Goal: Transaction & Acquisition: Purchase product/service

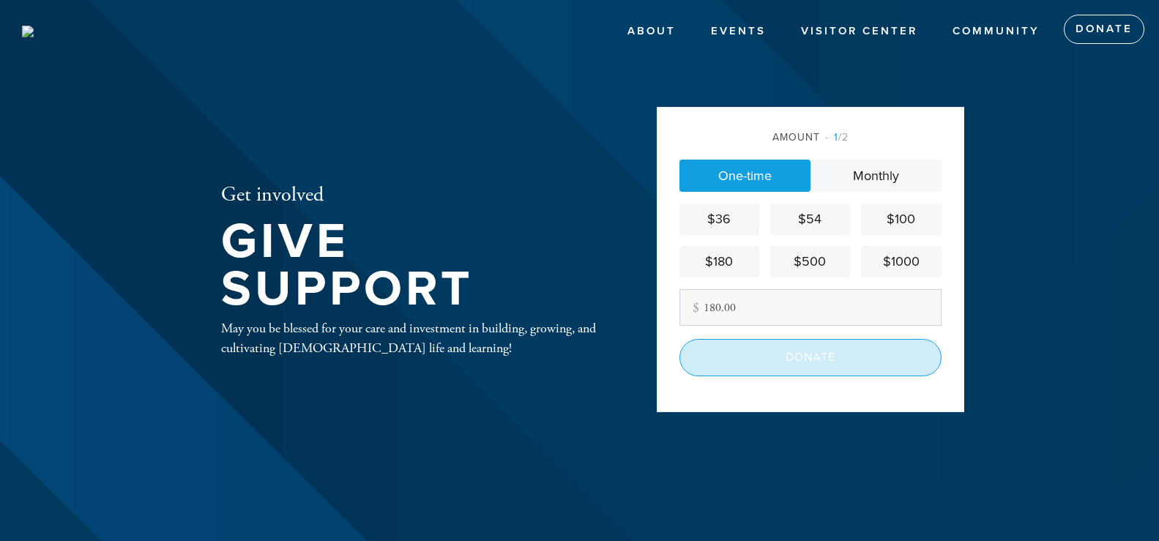
type input "180.00"
click at [804, 357] on input "Donate" at bounding box center [811, 357] width 262 height 37
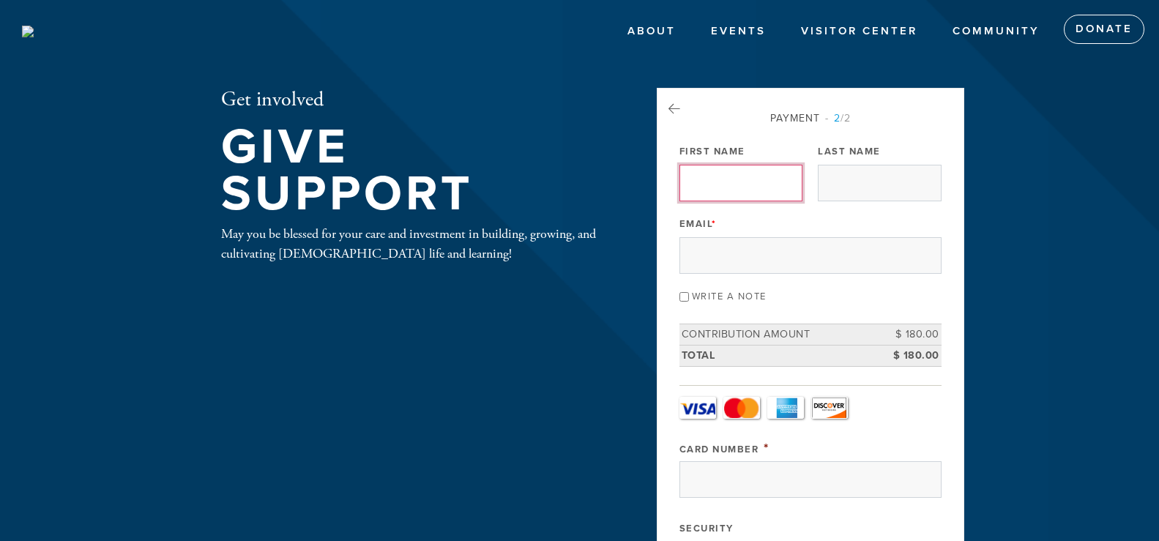
click at [718, 185] on input "First Name" at bounding box center [741, 183] width 123 height 37
type input "MARK"
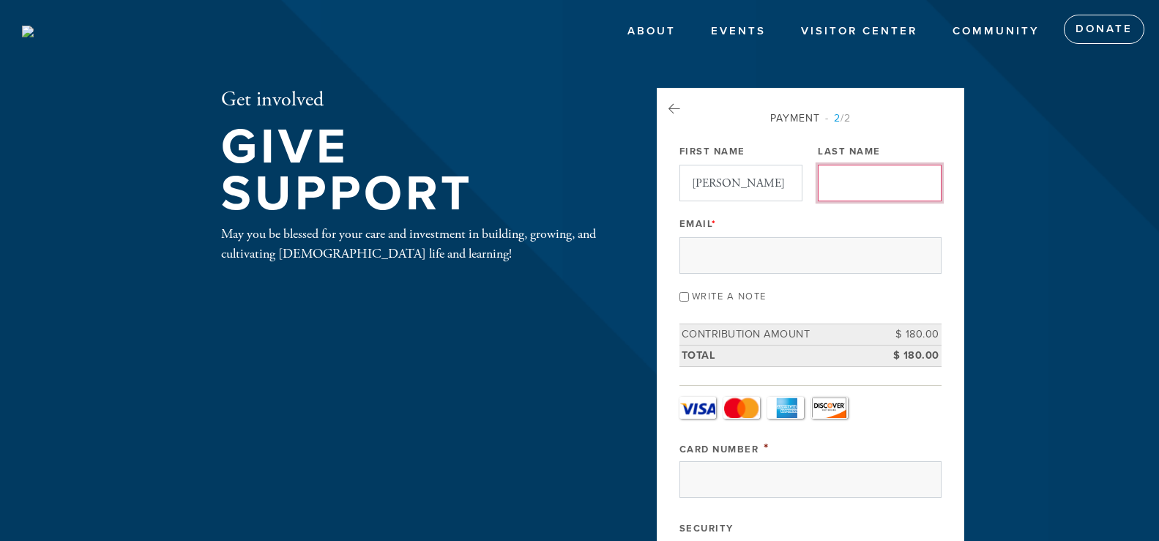
type input "HYMAN"
type input "susan@hymanmd.net"
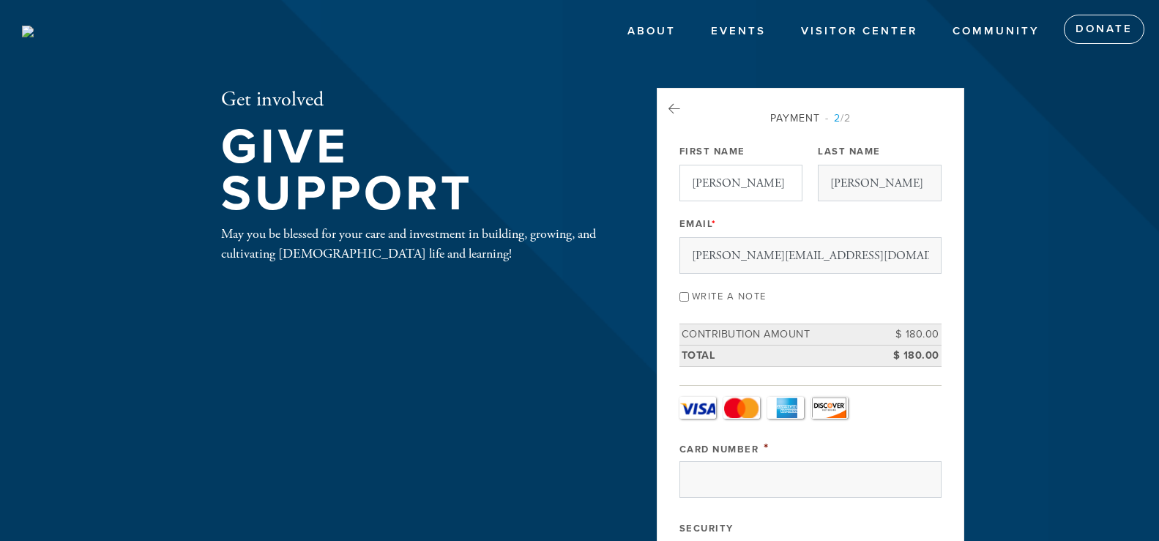
type input "HYMAN"
type input "1800 ROXBURY DR"
type input "Los Angeles"
type input "CA"
type input "90035"
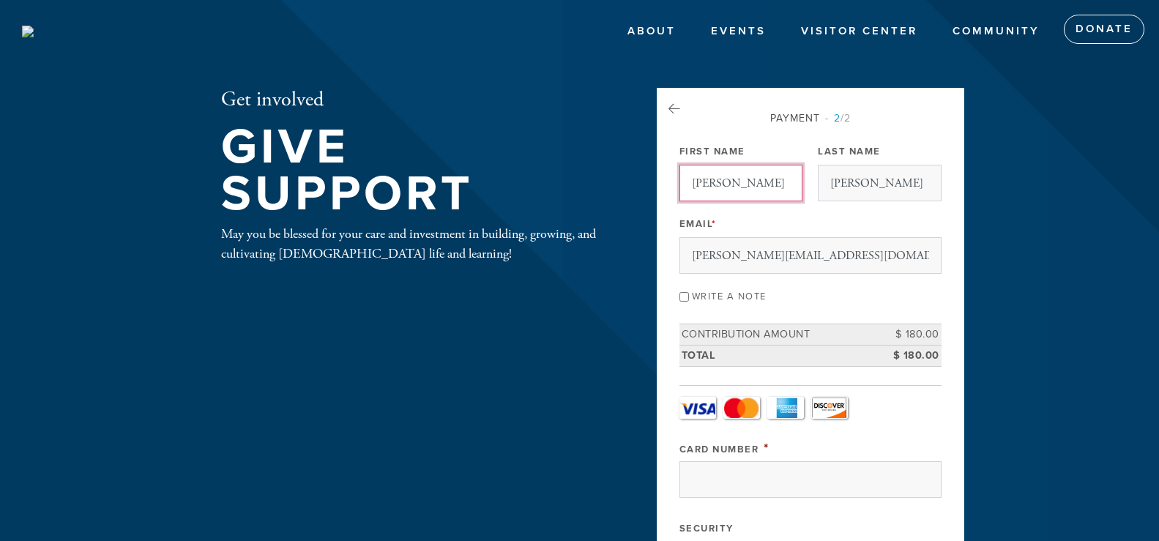
scroll to position [719, 0]
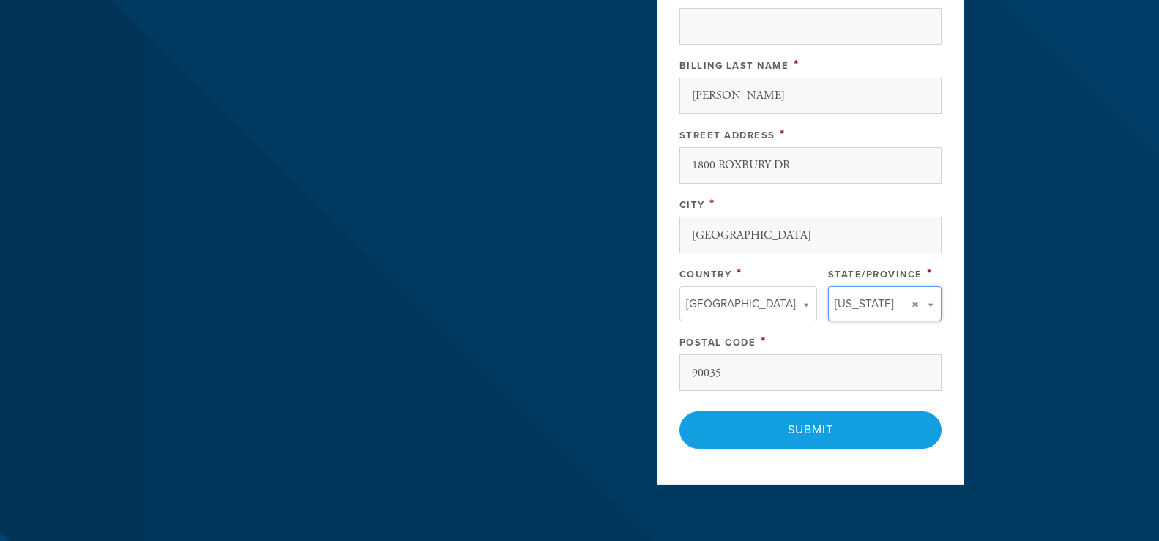
type input "CA"
type input "United States"
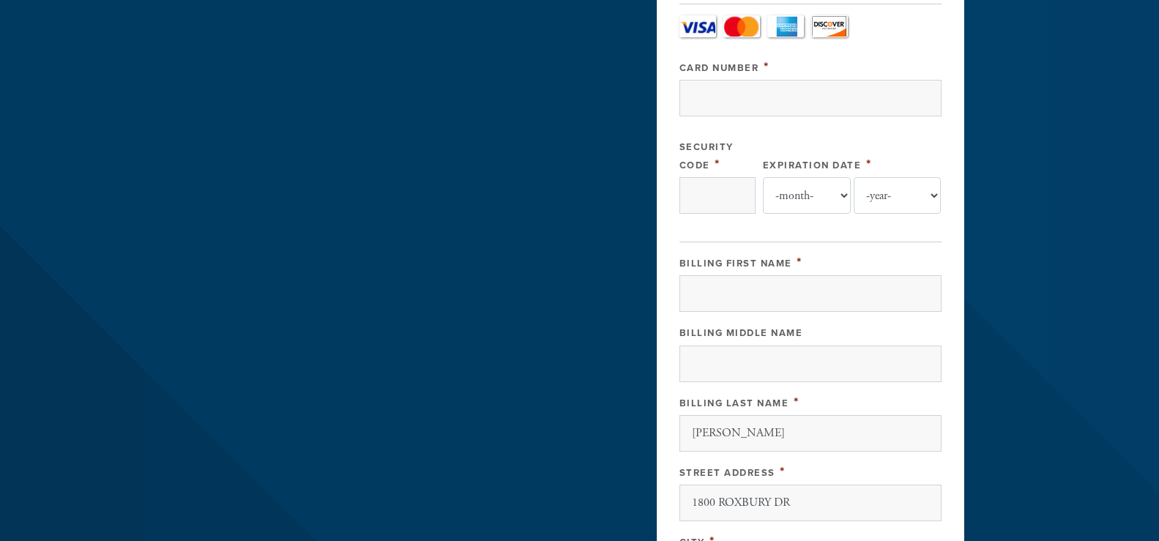
scroll to position [353, 0]
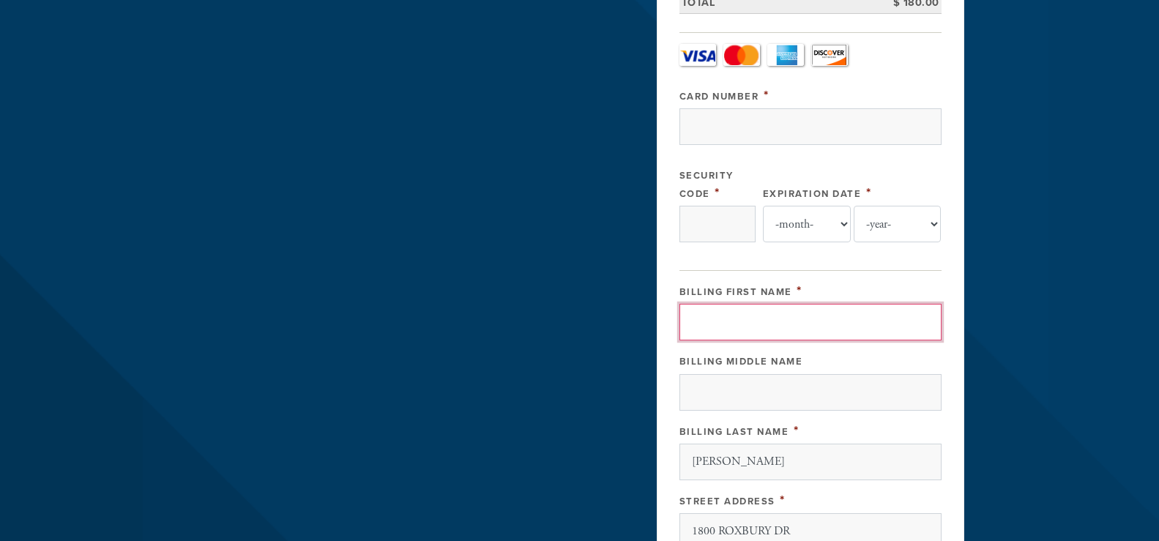
click at [763, 316] on input "Billing First Name" at bounding box center [811, 322] width 262 height 37
type input "MARK"
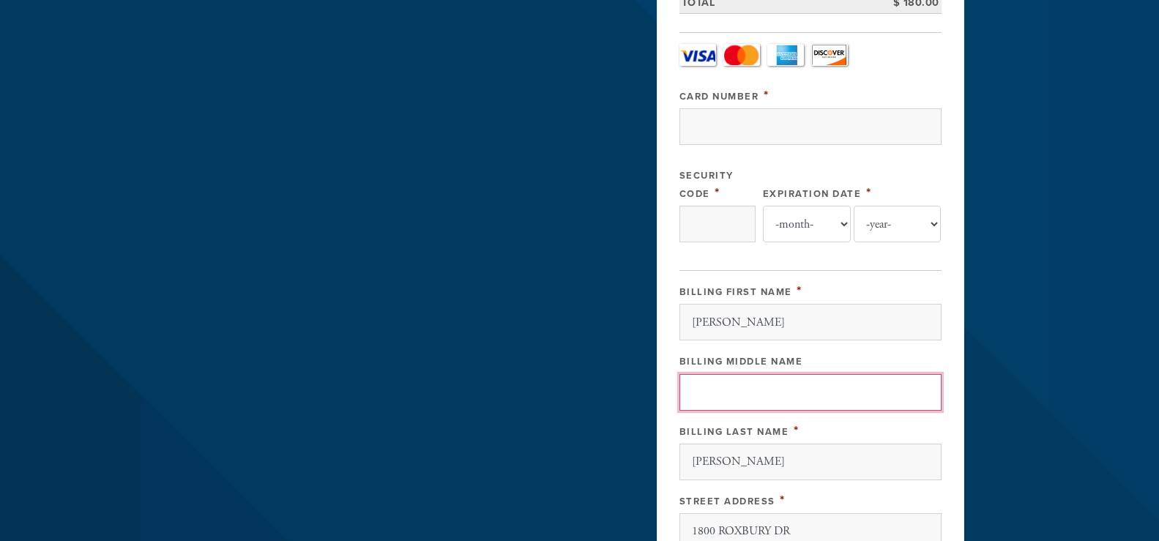
click at [726, 397] on input "Billing Middle Name" at bounding box center [811, 392] width 262 height 37
type input "H"
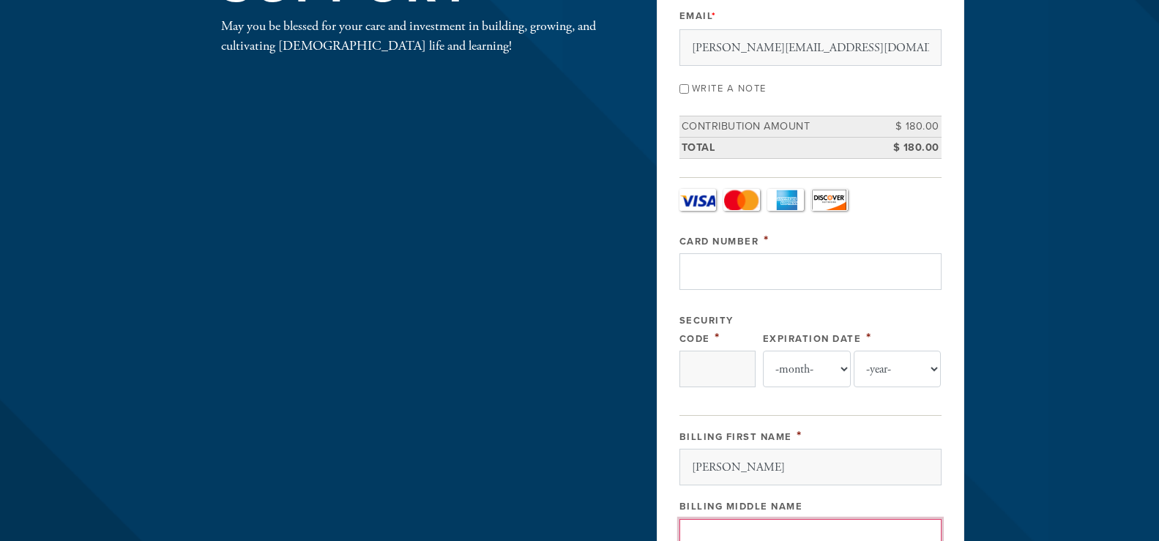
scroll to position [133, 0]
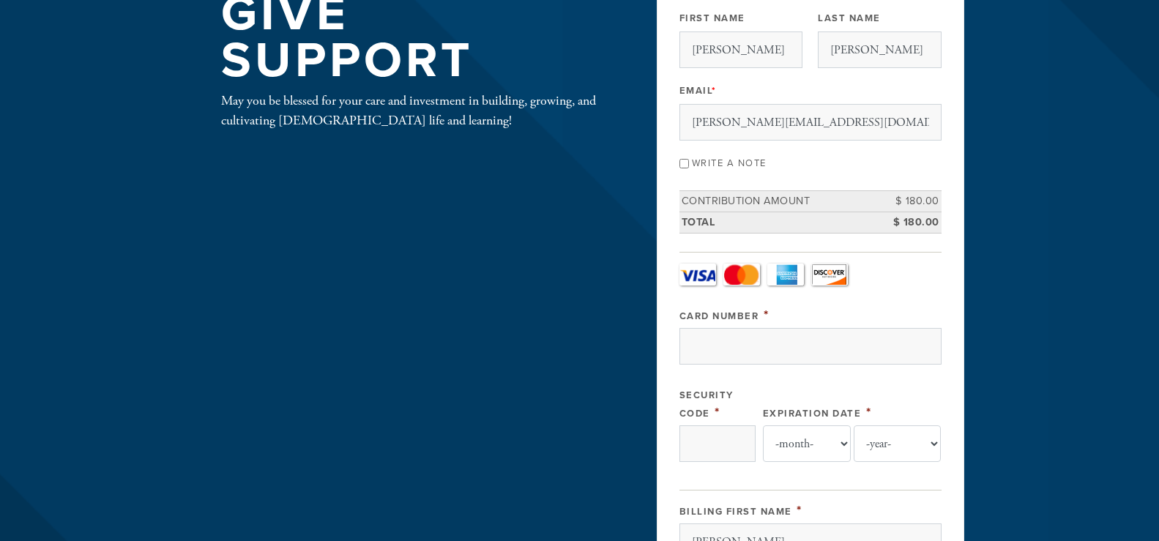
click at [685, 163] on input "Write a note" at bounding box center [685, 164] width 10 height 10
checkbox input "true"
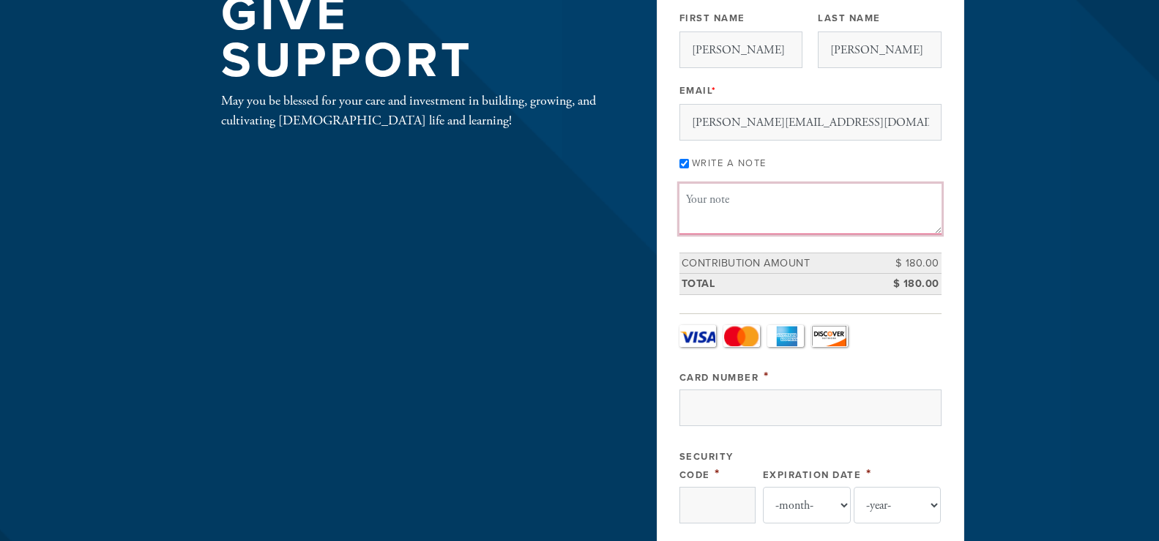
click at [709, 207] on textarea "Message or dedication" at bounding box center [811, 209] width 262 height 50
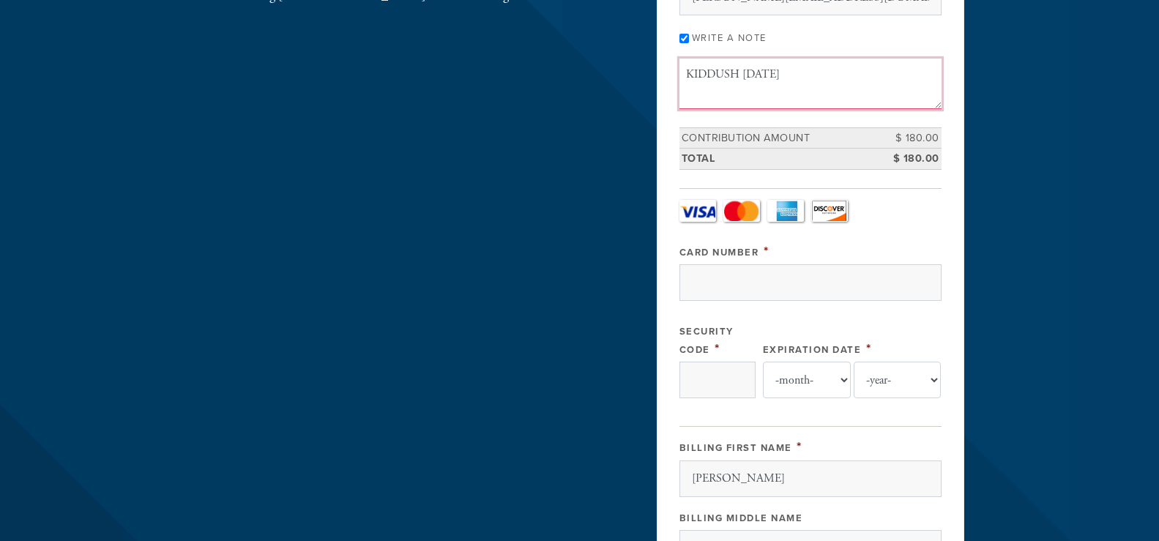
scroll to position [280, 0]
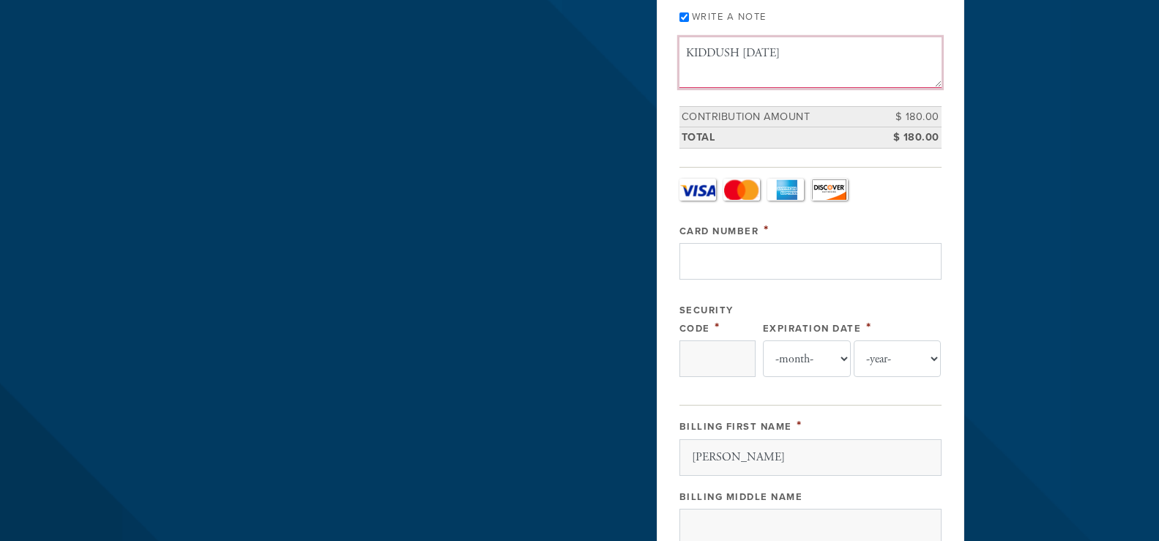
type textarea "KIDDUSH 8/9/25"
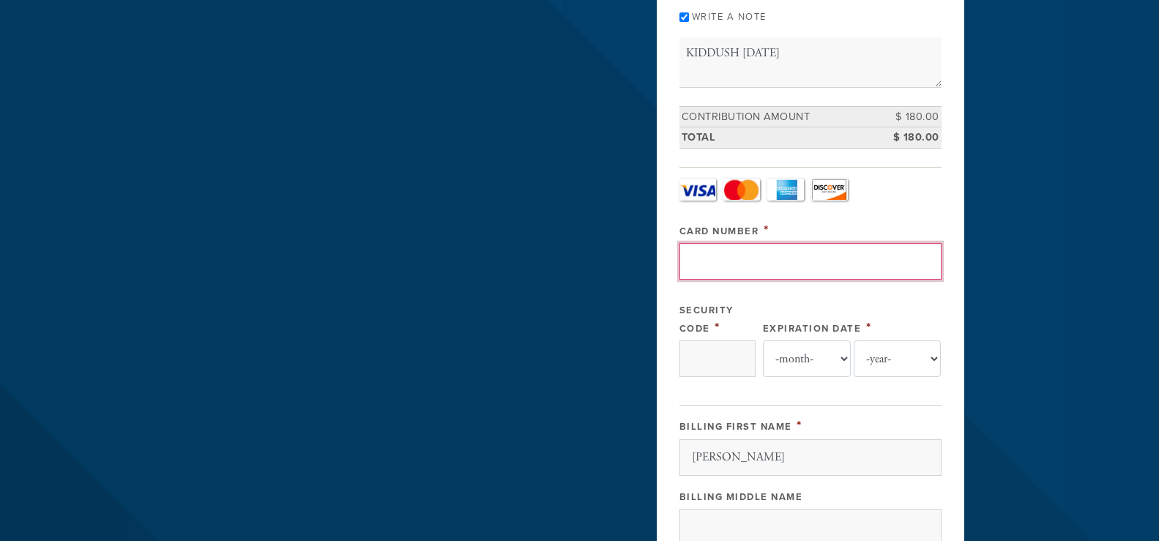
click at [721, 264] on input "Card Number" at bounding box center [811, 261] width 262 height 37
type input "379598948725003"
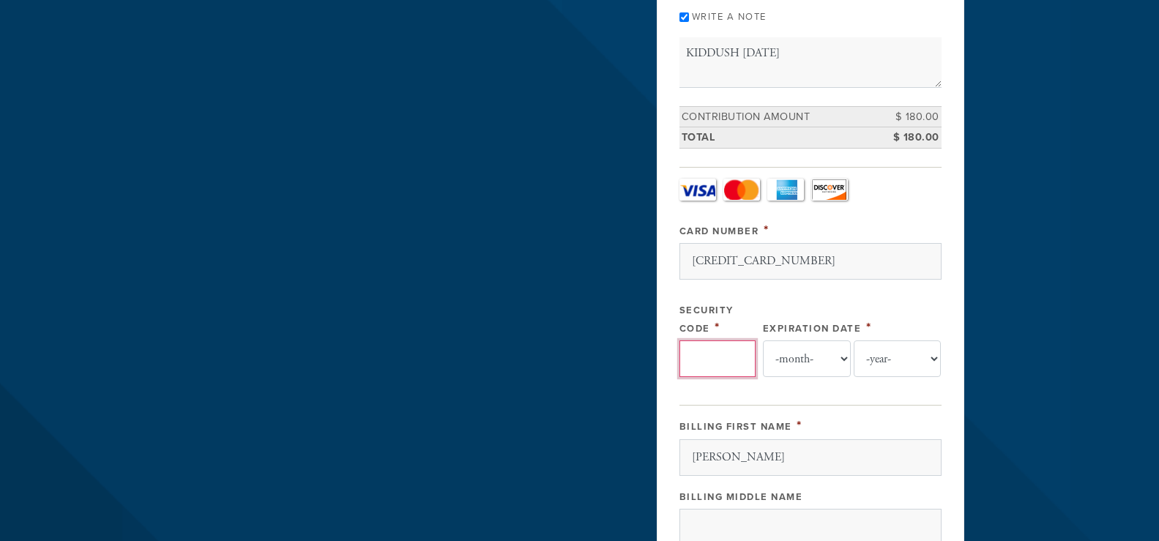
click at [692, 352] on input "Security Code" at bounding box center [718, 359] width 76 height 37
type input "9289"
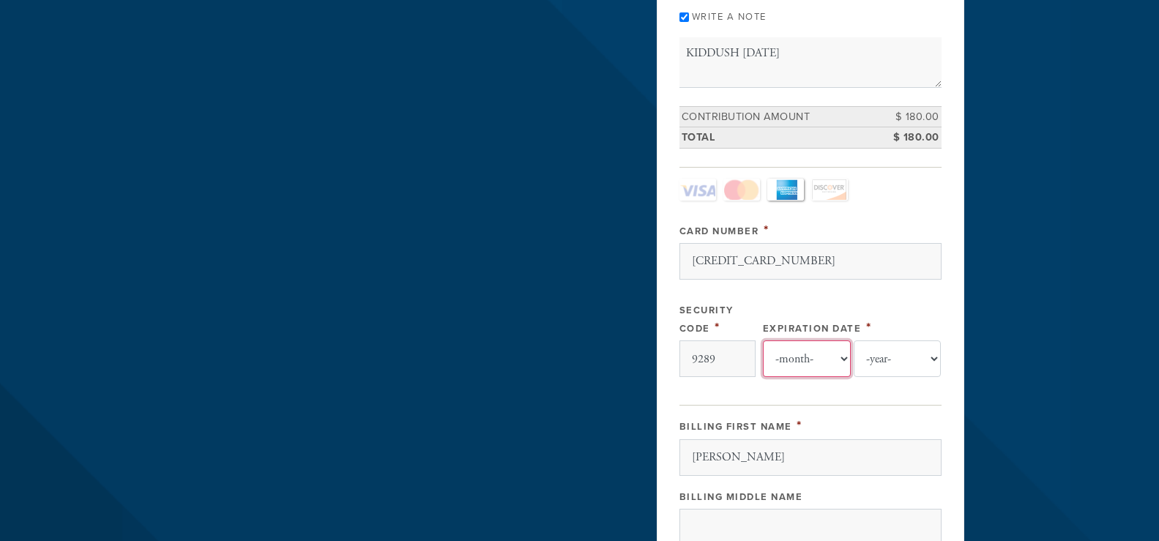
click at [809, 360] on select "-month- Jan Feb Mar Apr May Jun Jul Aug Sep Oct Nov Dec" at bounding box center [807, 359] width 88 height 37
select select "3"
click at [763, 341] on select "-month- Jan Feb Mar Apr May Jun Jul Aug Sep Oct Nov Dec" at bounding box center [807, 359] width 88 height 37
click at [891, 356] on select "-year- 2025 2026 2027 2028 2029 2030 2031 2032 2033 2034 2035" at bounding box center [898, 359] width 88 height 37
select select "2028"
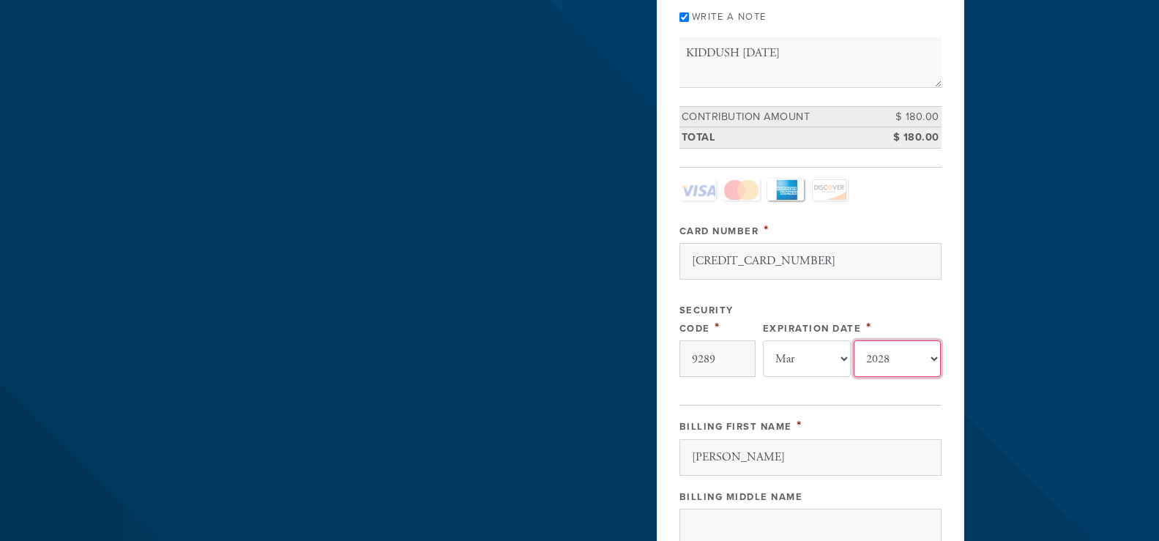
click at [854, 341] on select "-year- 2025 2026 2027 2028 2029 2030 2031 2032 2033 2034 2035" at bounding box center [898, 359] width 88 height 37
click at [1002, 311] on header "About Contact About Chabad Events Visitor Center Kosher Meals in Monterey Shabb…" at bounding box center [579, 407] width 1159 height 1375
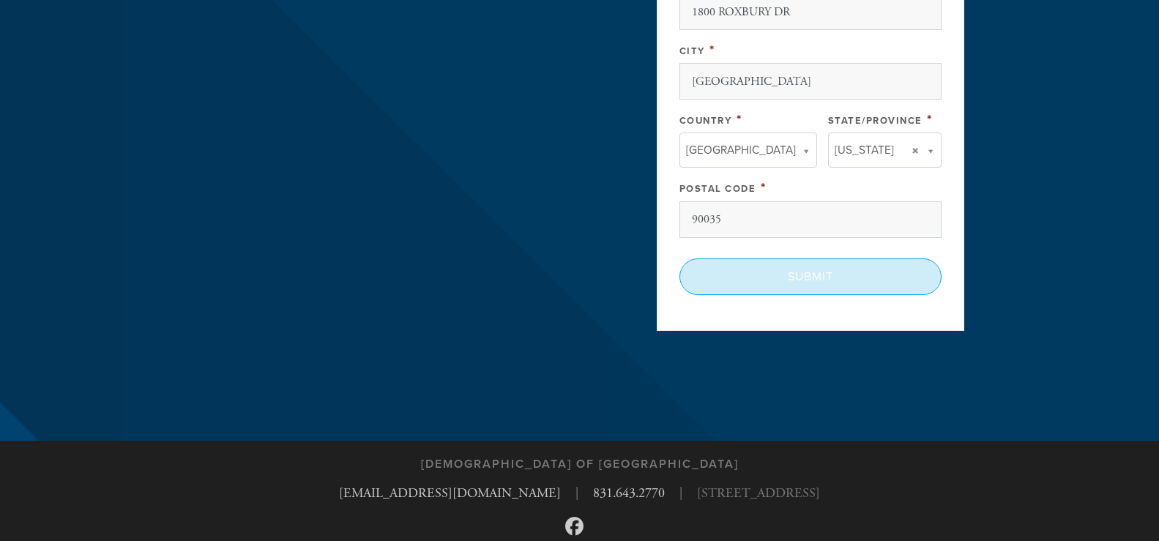
scroll to position [939, 0]
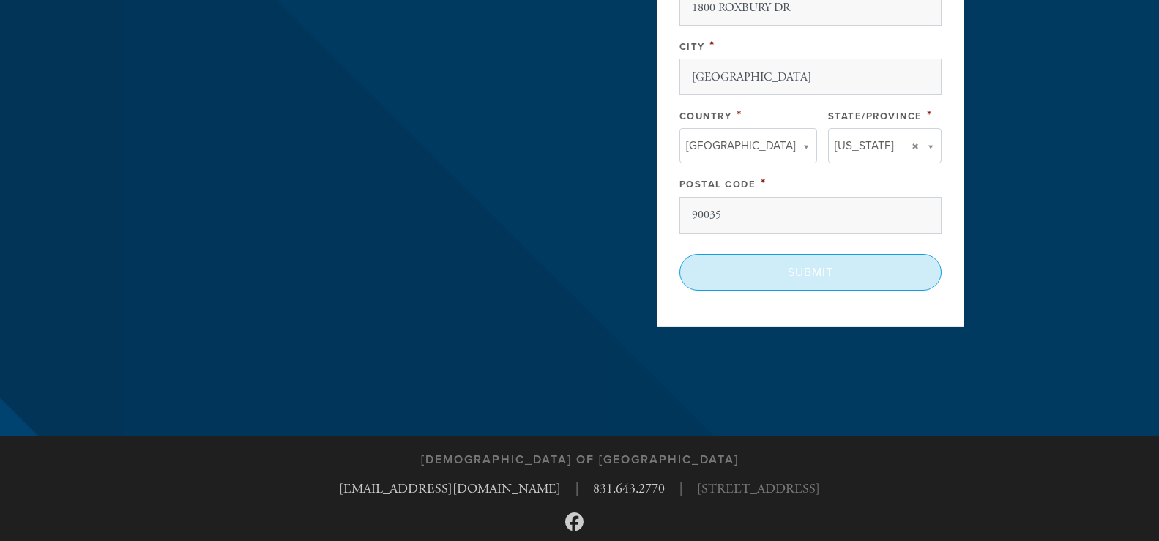
click at [839, 273] on input "Submit" at bounding box center [811, 272] width 262 height 37
